Goal: Transaction & Acquisition: Register for event/course

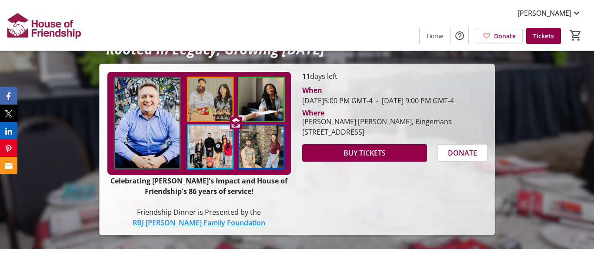
scroll to position [142, 0]
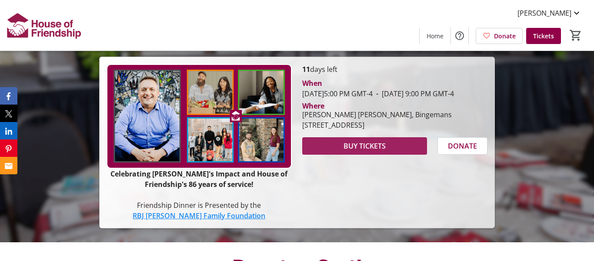
click at [370, 151] on span "BUY TICKETS" at bounding box center [365, 146] width 42 height 10
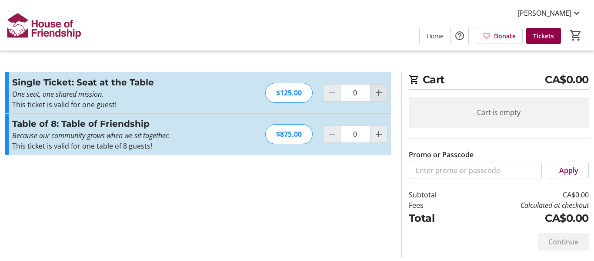
click at [379, 93] on mat-icon "Increment by one" at bounding box center [379, 92] width 10 height 10
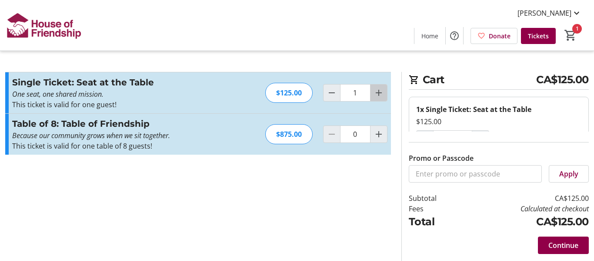
click at [379, 93] on mat-icon "Increment by one" at bounding box center [379, 92] width 10 height 10
type input "2"
click at [567, 243] on span "Continue" at bounding box center [564, 245] width 30 height 10
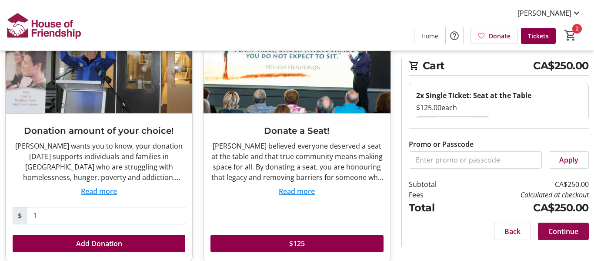
scroll to position [103, 0]
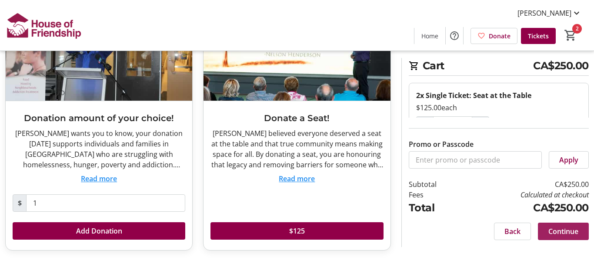
click at [563, 235] on span "Continue" at bounding box center [564, 231] width 30 height 10
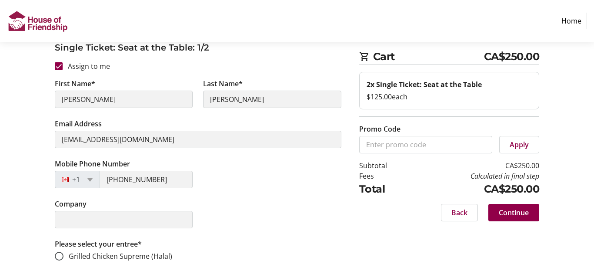
scroll to position [106, 0]
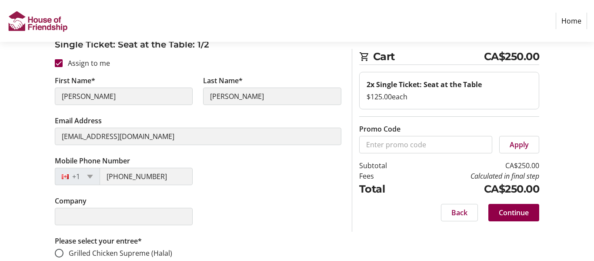
click at [318, 195] on div "Mobile Phone Number [PHONE_NUMBER]" at bounding box center [198, 175] width 297 height 40
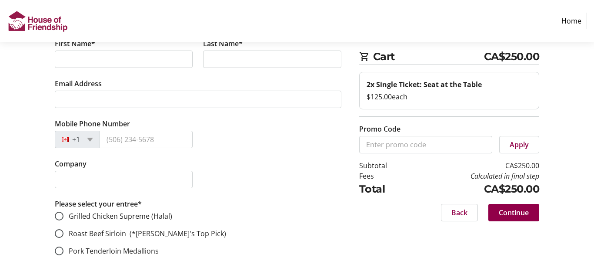
scroll to position [688, 0]
